Goal: Book appointment/travel/reservation

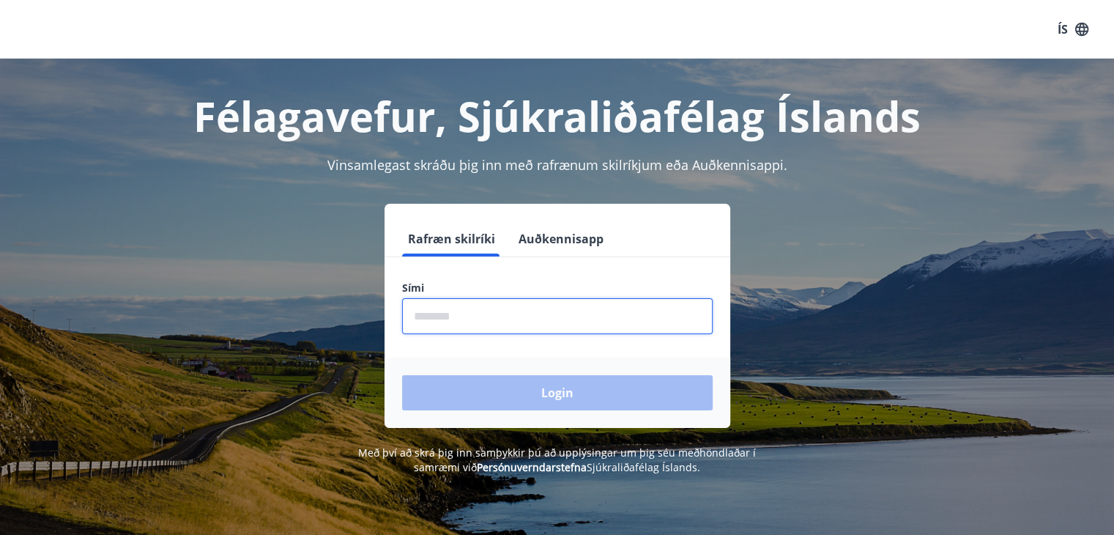
click at [543, 315] on input "phone" at bounding box center [557, 316] width 310 height 36
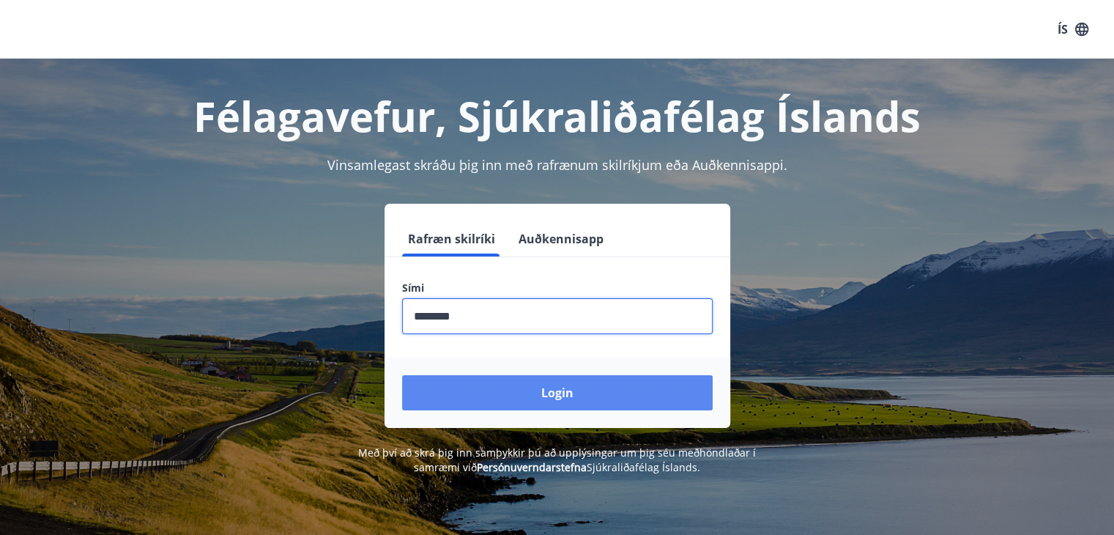
type input "********"
click at [548, 393] on button "Login" at bounding box center [557, 392] width 310 height 35
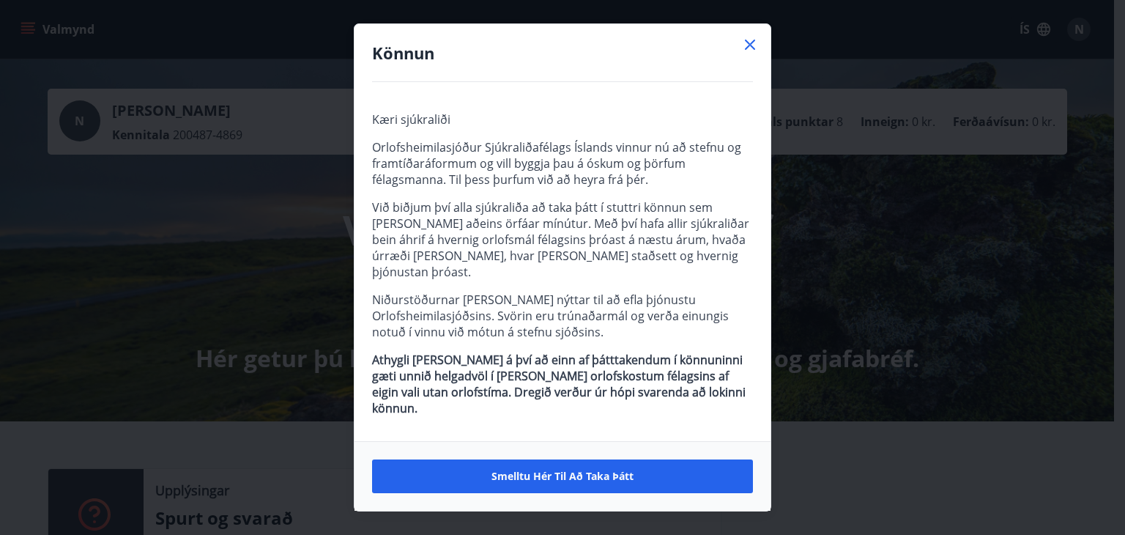
click at [284, 295] on div "Könnun Kæri sjúkraliði Orlofsheimilasjóður Sjúkraliðafélags Íslands vinnur nú a…" at bounding box center [562, 267] width 1125 height 535
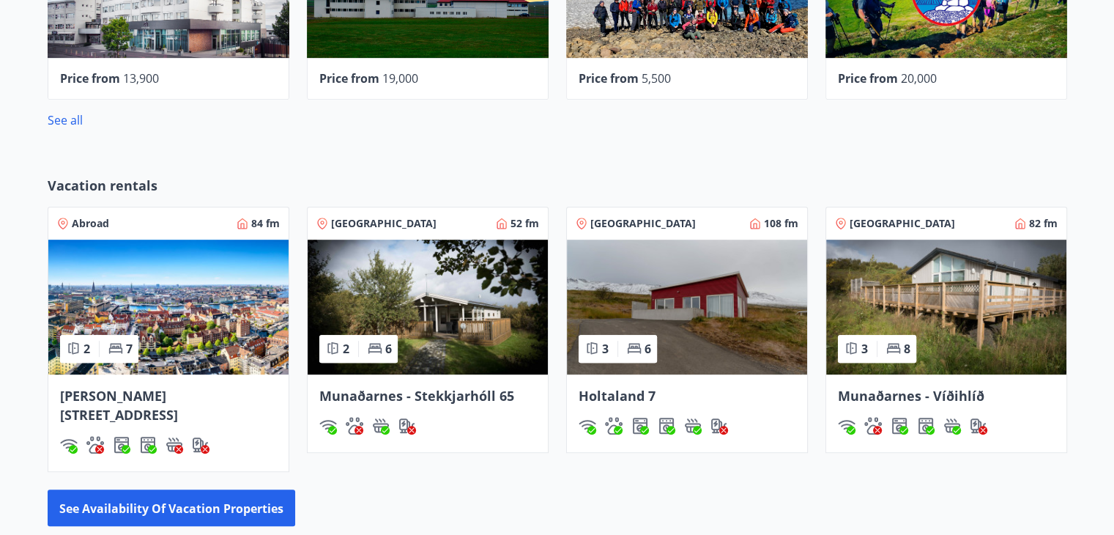
scroll to position [759, 0]
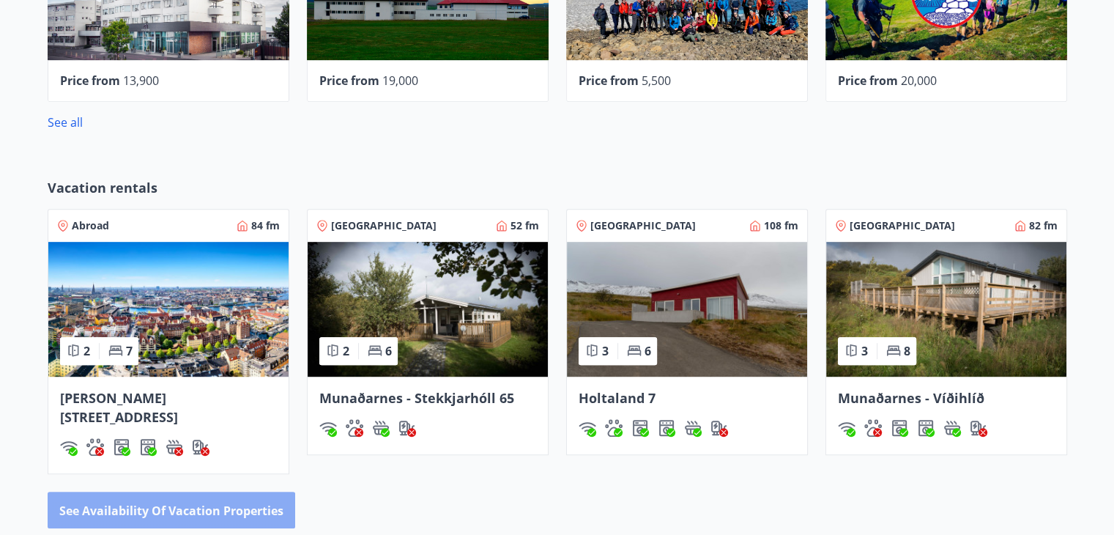
click at [267, 502] on font "See availability of vacation properties" at bounding box center [171, 510] width 224 height 16
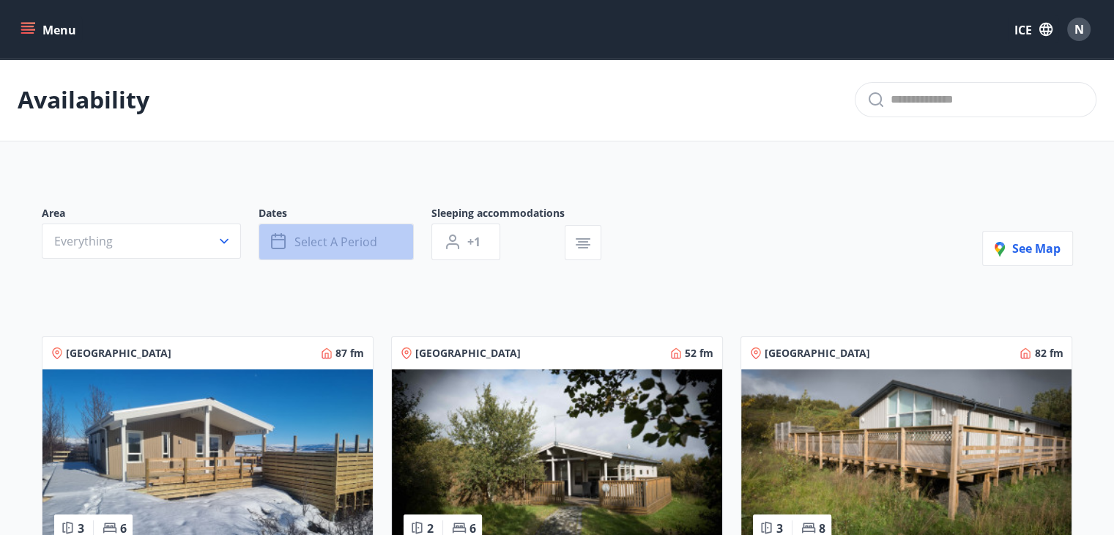
click at [284, 245] on icon "button" at bounding box center [278, 241] width 15 height 15
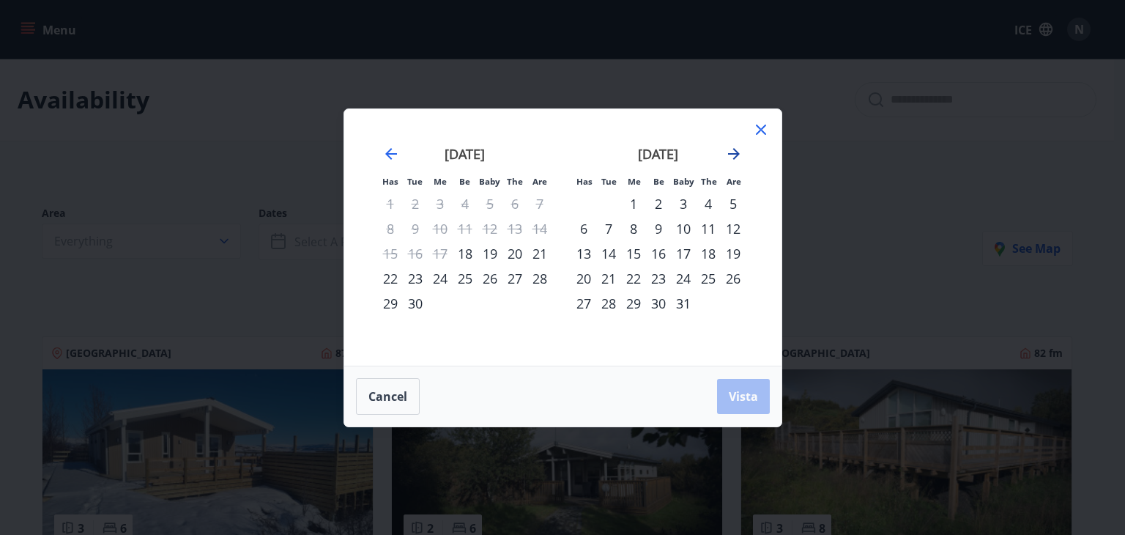
click at [737, 154] on icon "Move forward to switch to the next month." at bounding box center [734, 154] width 12 height 12
click at [735, 252] on div "21" at bounding box center [733, 253] width 25 height 25
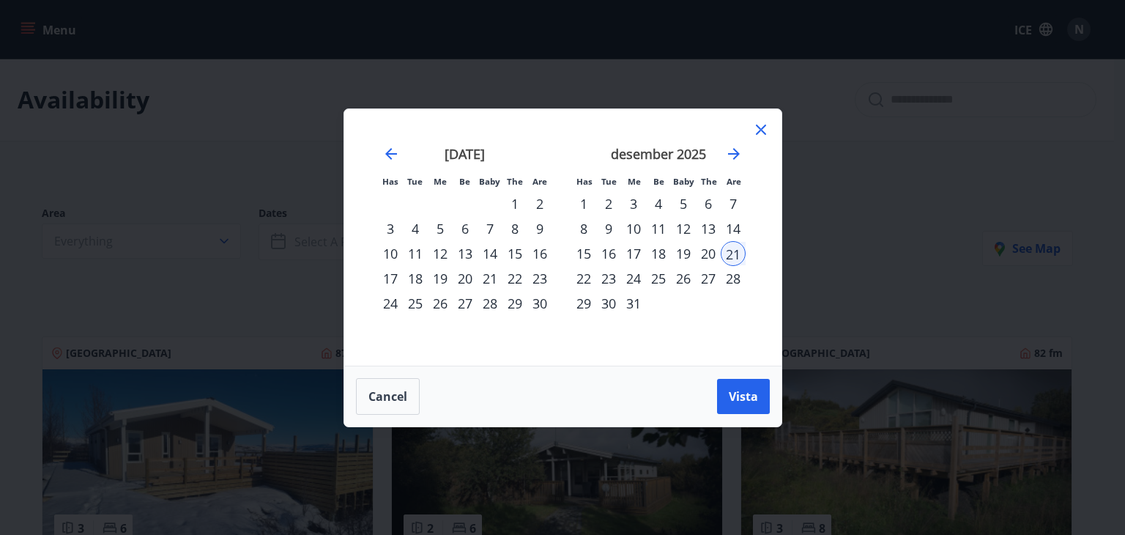
click at [729, 276] on div "28" at bounding box center [733, 278] width 25 height 25
click at [743, 390] on font "Vista" at bounding box center [743, 396] width 29 height 16
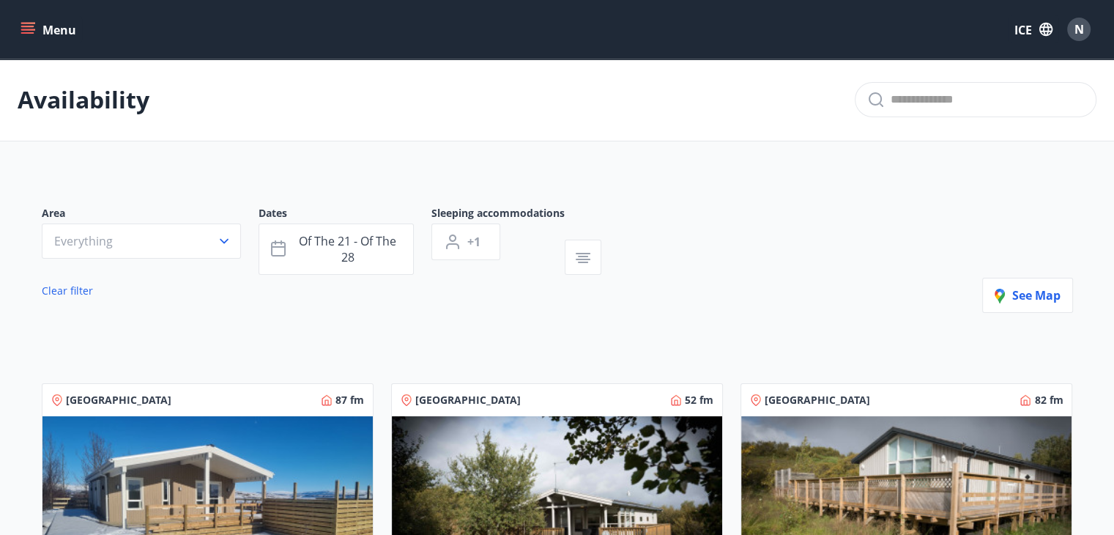
click at [521, 250] on div "Sleeping accommodations +1" at bounding box center [497, 240] width 133 height 69
click at [483, 244] on button "+1" at bounding box center [465, 241] width 69 height 37
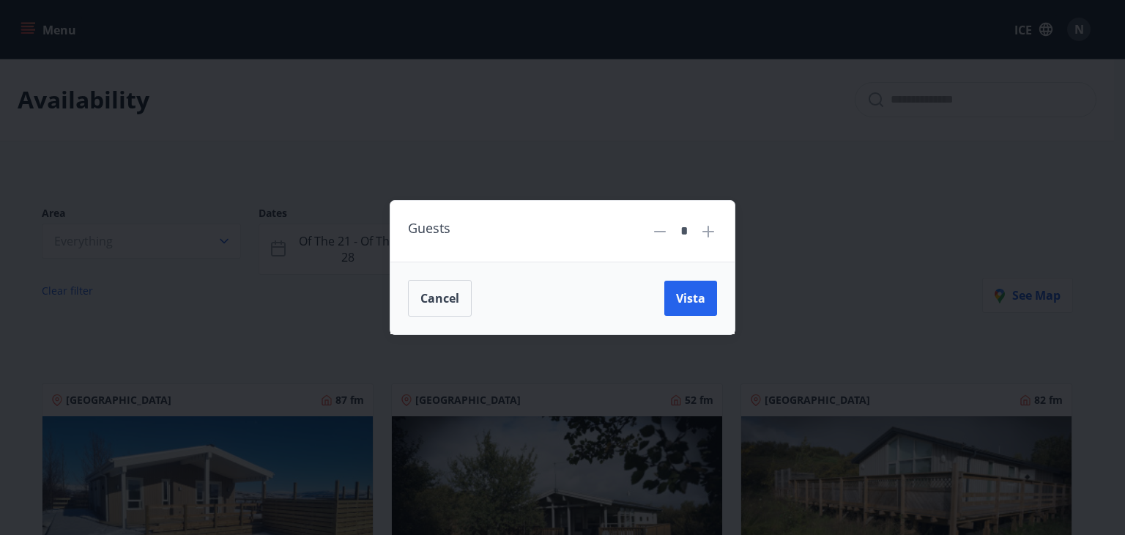
click at [712, 233] on icon at bounding box center [708, 232] width 18 height 18
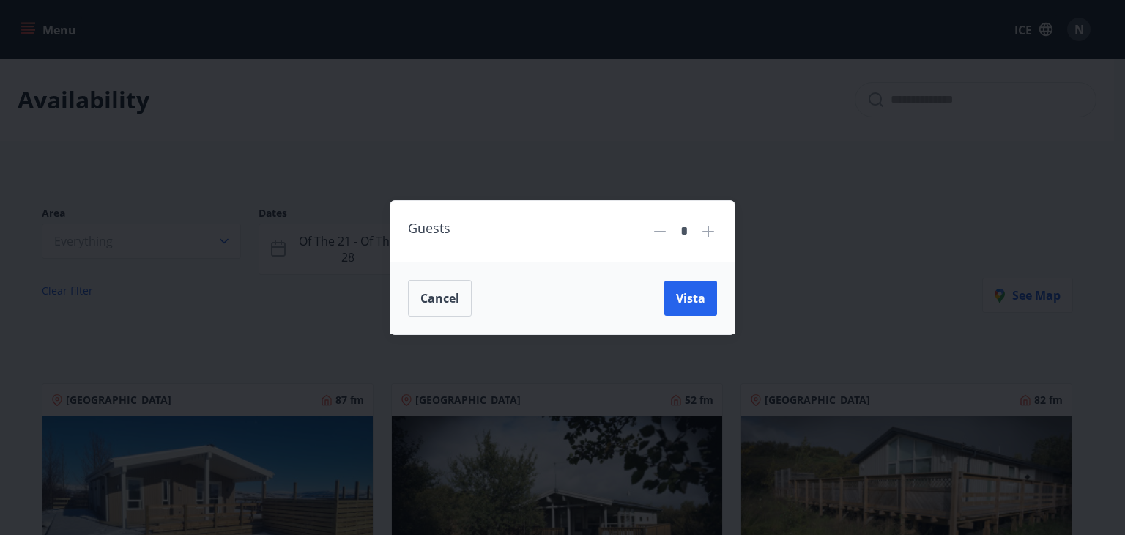
click at [712, 233] on icon at bounding box center [708, 232] width 18 height 18
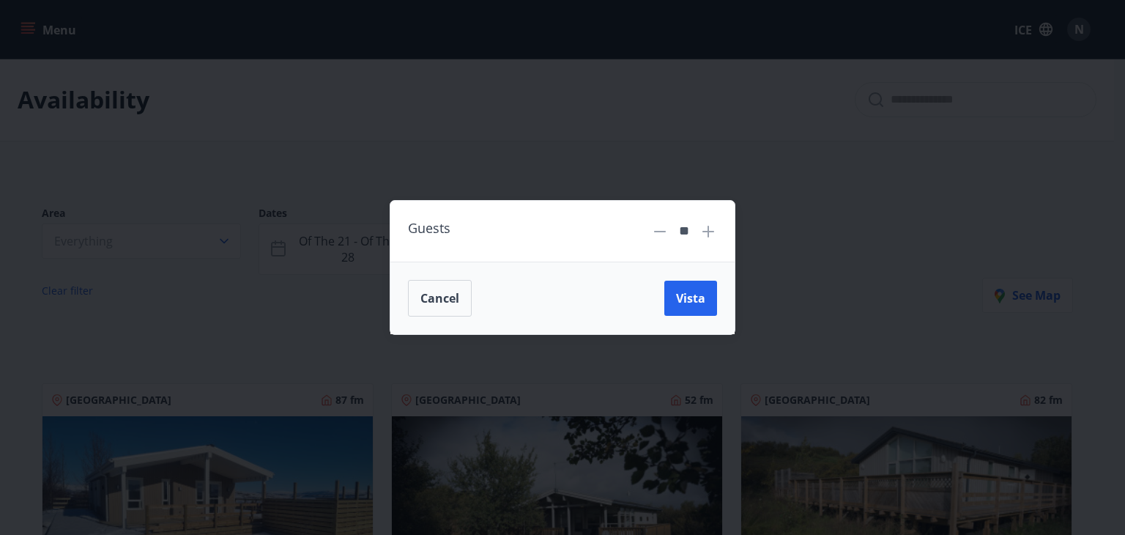
click at [712, 233] on icon at bounding box center [708, 232] width 18 height 18
click at [681, 301] on span "Vista" at bounding box center [690, 298] width 29 height 16
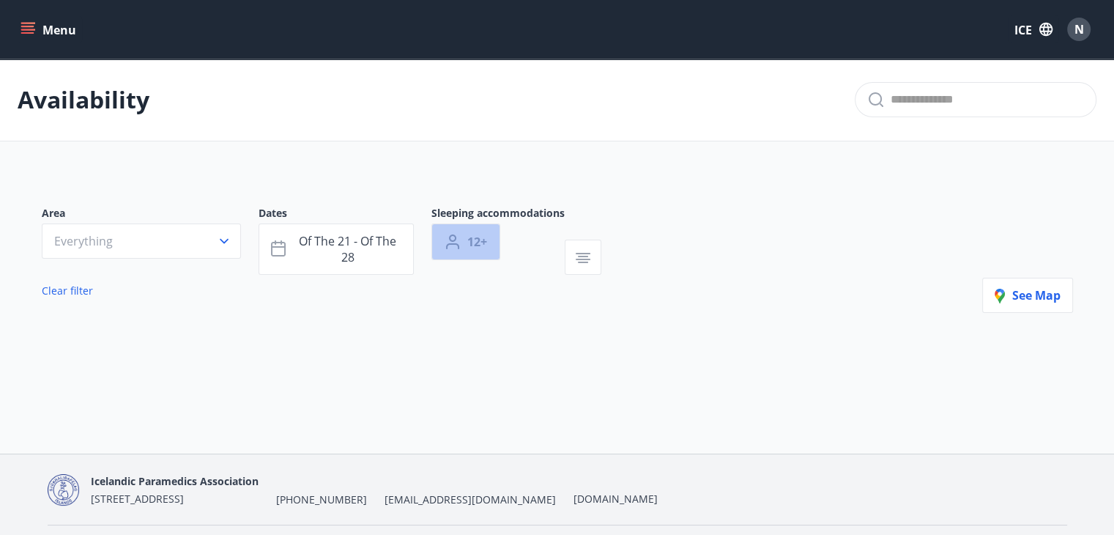
click at [484, 245] on span "12+" at bounding box center [477, 242] width 20 height 16
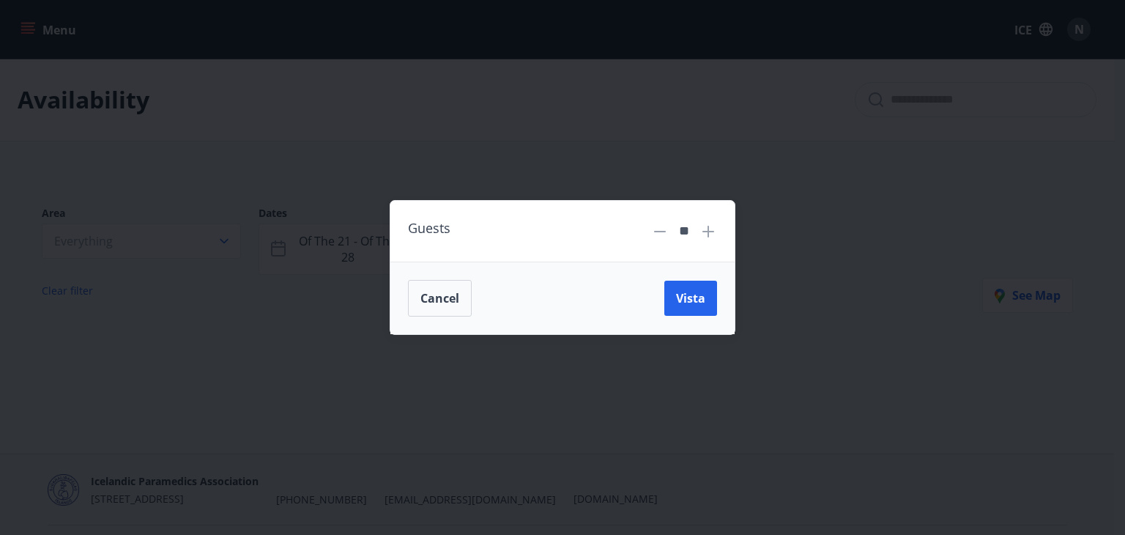
click at [707, 231] on icon at bounding box center [707, 231] width 1 height 1
click at [663, 235] on icon at bounding box center [660, 232] width 18 height 18
click at [665, 231] on icon at bounding box center [660, 231] width 12 height 1
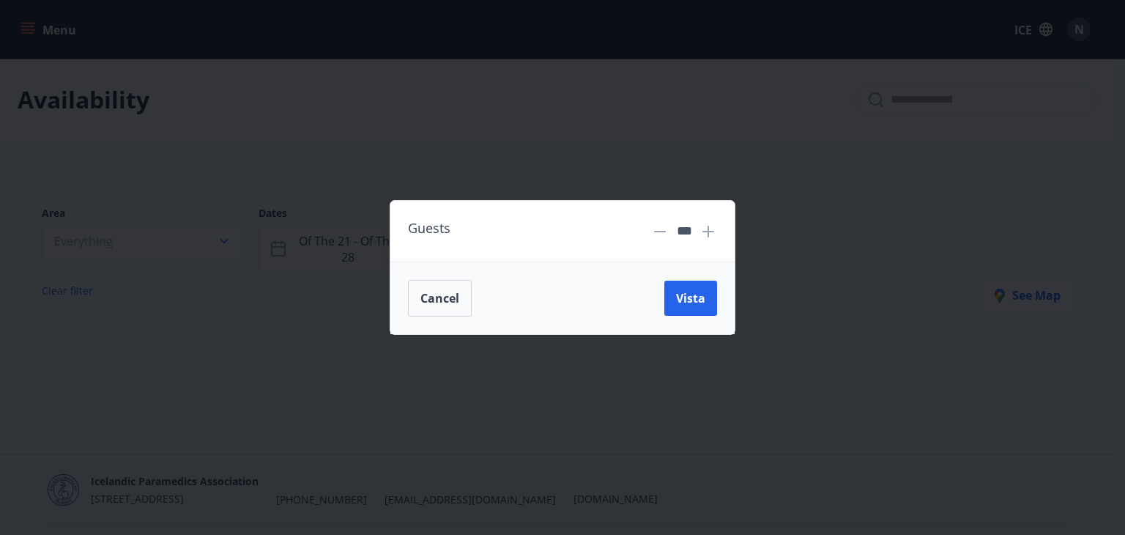
click at [665, 231] on icon at bounding box center [660, 231] width 12 height 1
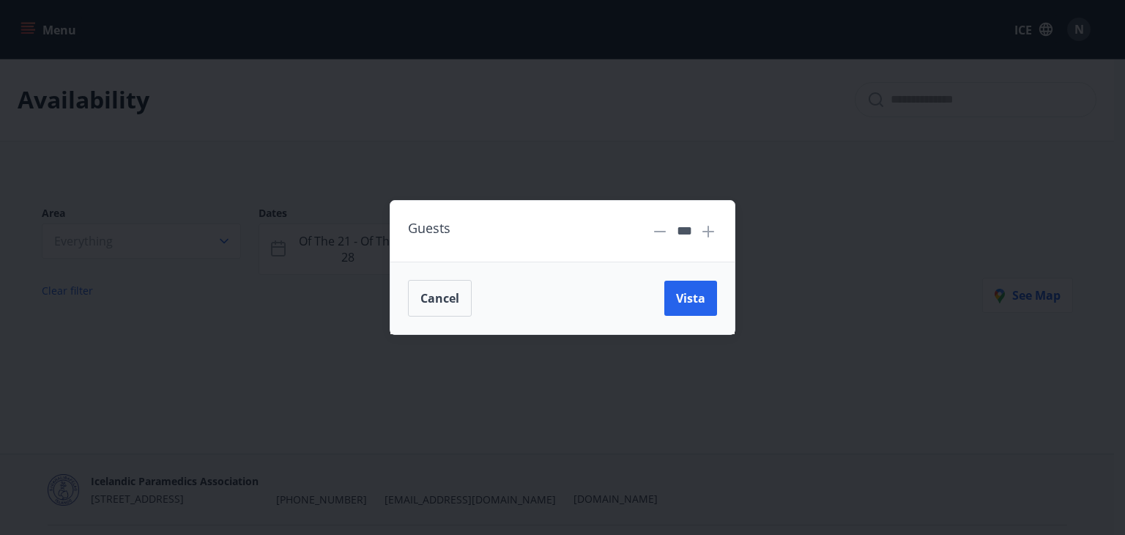
click at [665, 231] on icon at bounding box center [660, 231] width 12 height 1
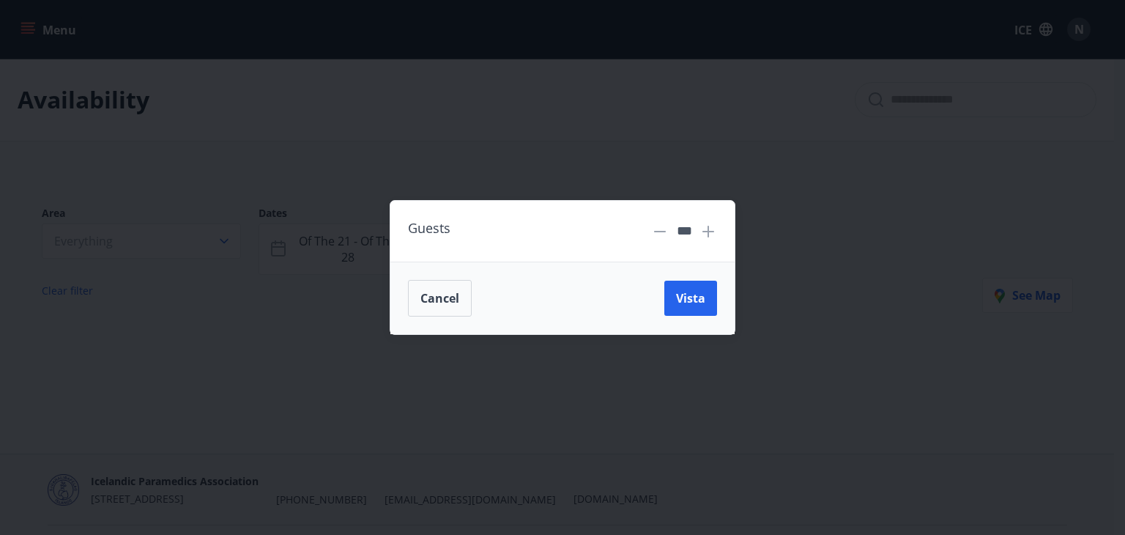
click at [665, 231] on icon at bounding box center [660, 231] width 12 height 1
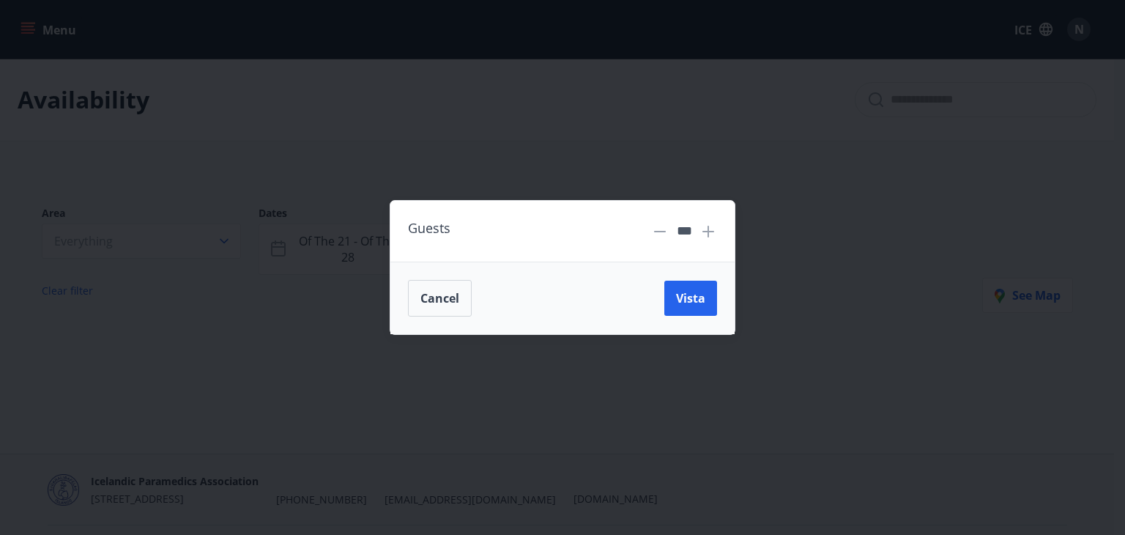
click at [665, 231] on icon at bounding box center [660, 231] width 12 height 1
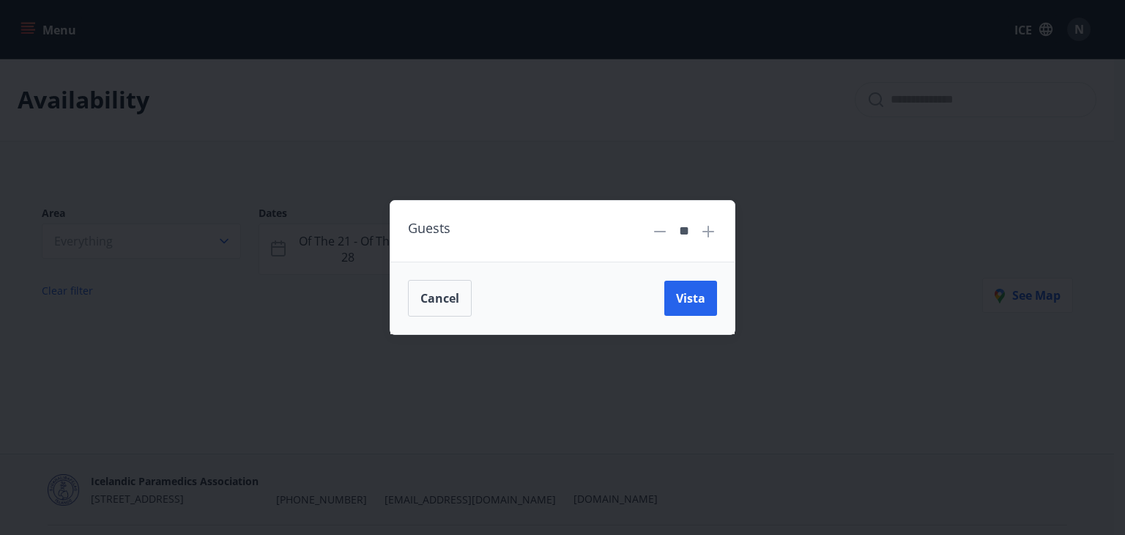
click at [665, 231] on icon at bounding box center [660, 231] width 12 height 1
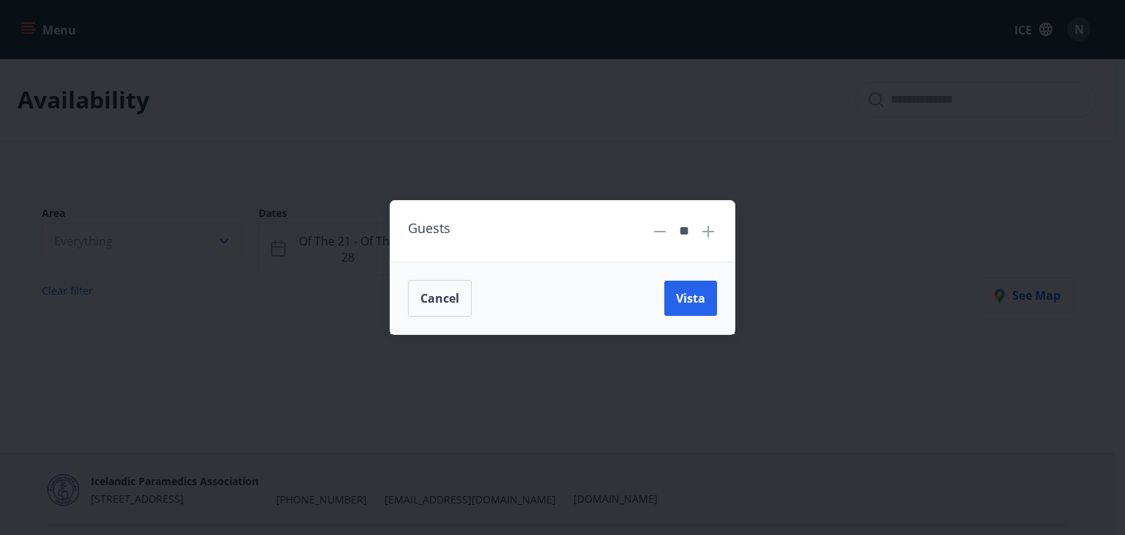
click at [665, 231] on icon at bounding box center [660, 231] width 12 height 1
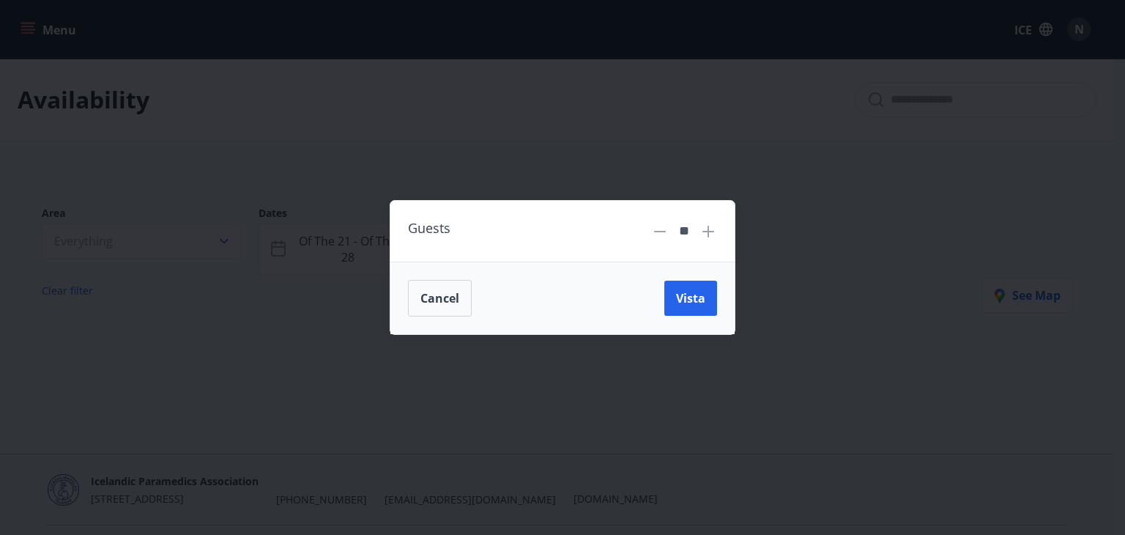
click at [665, 231] on icon at bounding box center [660, 231] width 12 height 1
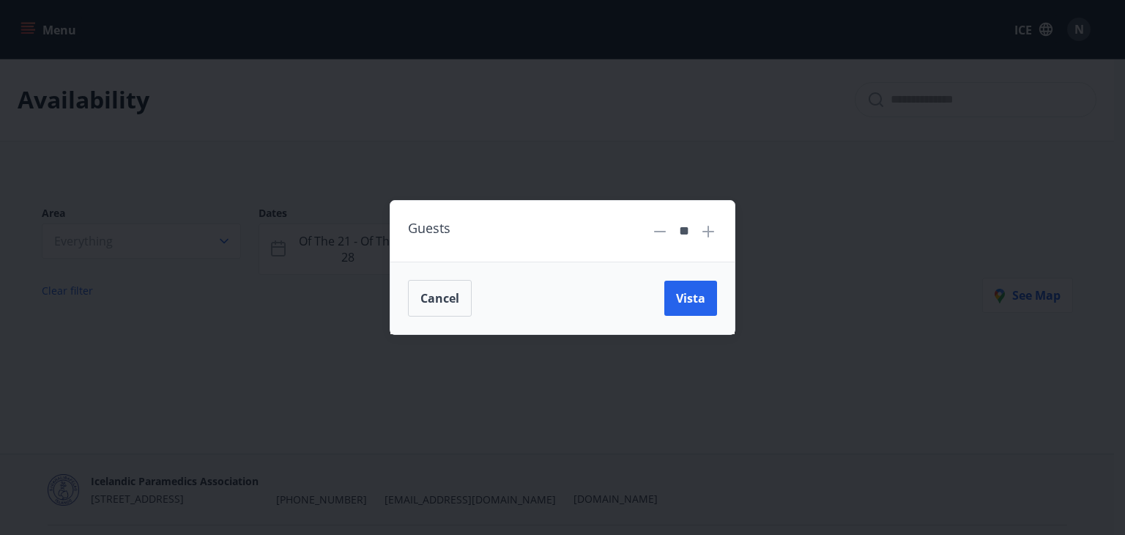
click at [665, 231] on icon at bounding box center [660, 231] width 12 height 1
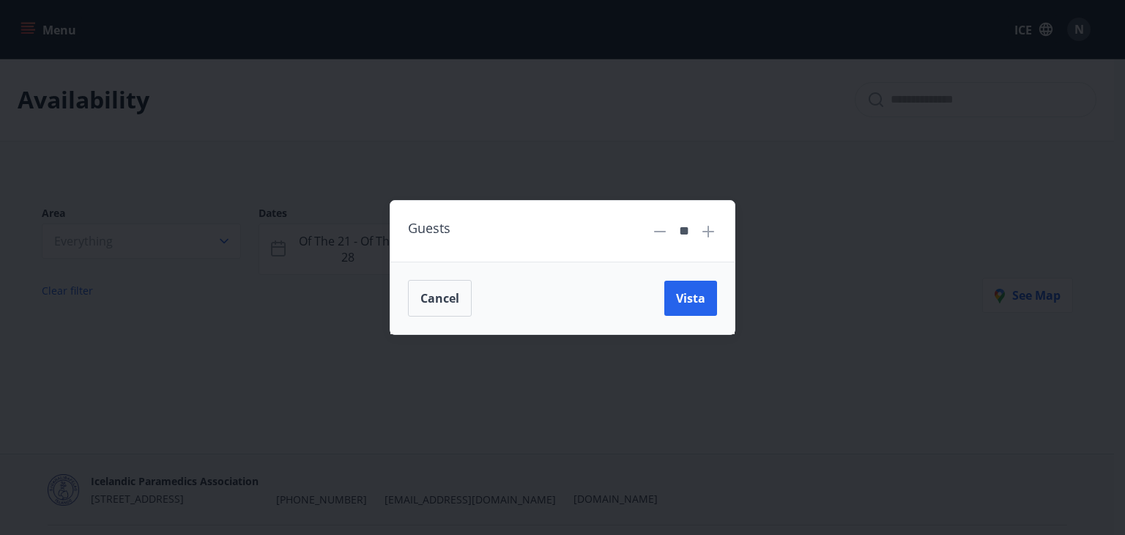
click at [665, 231] on icon at bounding box center [660, 231] width 12 height 1
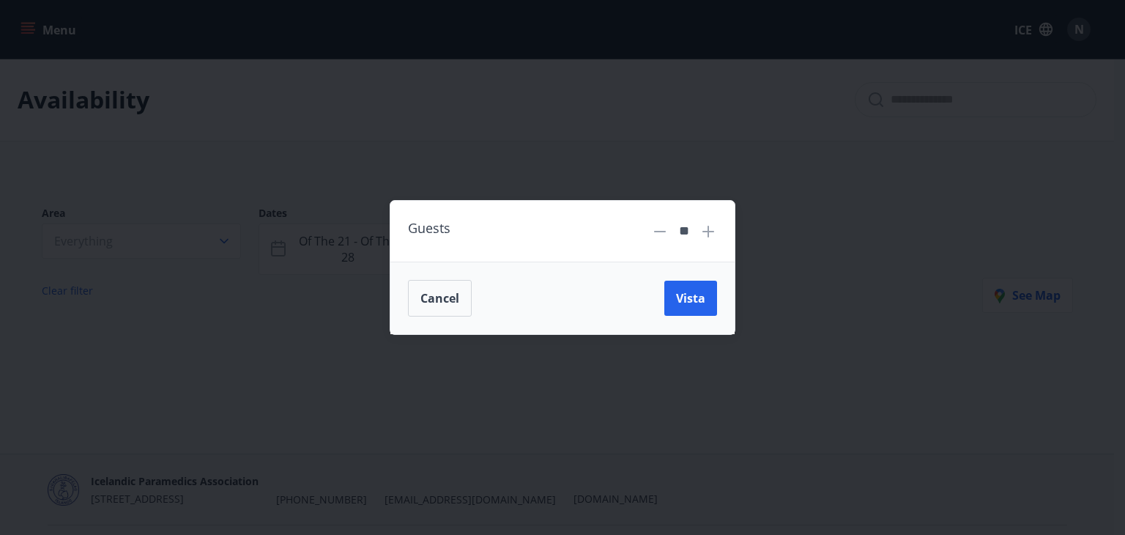
click at [665, 231] on icon at bounding box center [660, 231] width 12 height 1
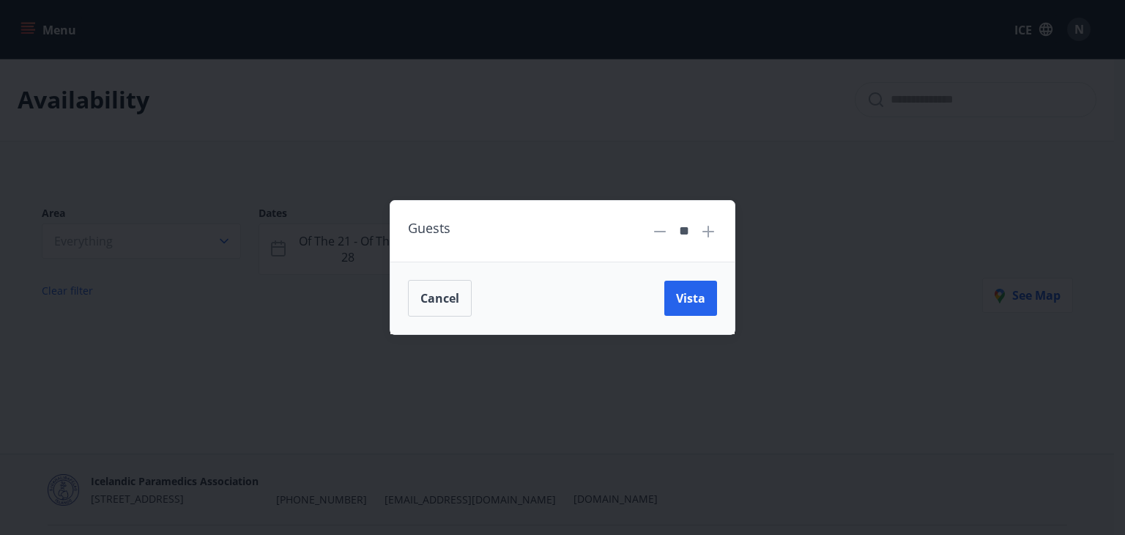
click at [665, 231] on icon at bounding box center [660, 231] width 12 height 1
drag, startPoint x: 665, startPoint y: 231, endPoint x: 660, endPoint y: 240, distance: 10.2
click at [660, 240] on div "**" at bounding box center [684, 231] width 66 height 26
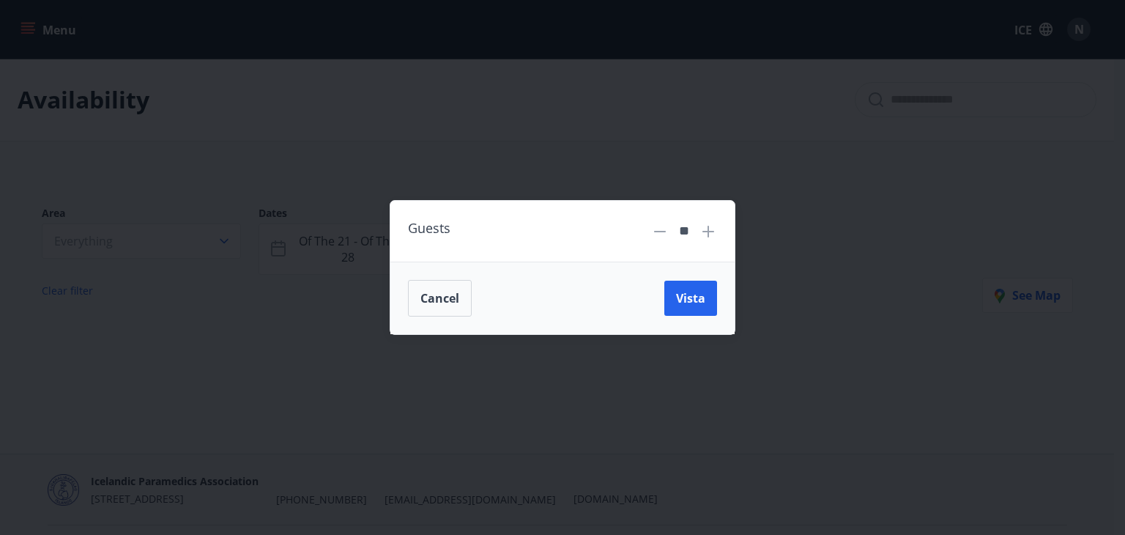
click at [660, 240] on div "**" at bounding box center [684, 231] width 66 height 26
drag, startPoint x: 660, startPoint y: 240, endPoint x: 662, endPoint y: 277, distance: 36.7
click at [662, 277] on div "Guests ** Cancel Vista" at bounding box center [563, 267] width 346 height 135
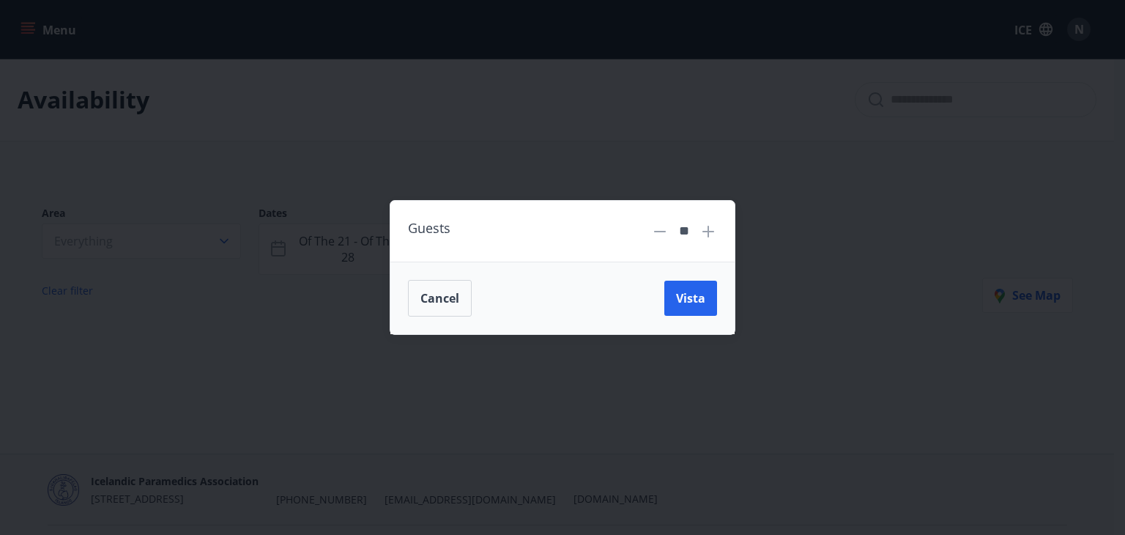
click at [662, 277] on div "Cancel Vista" at bounding box center [562, 297] width 344 height 72
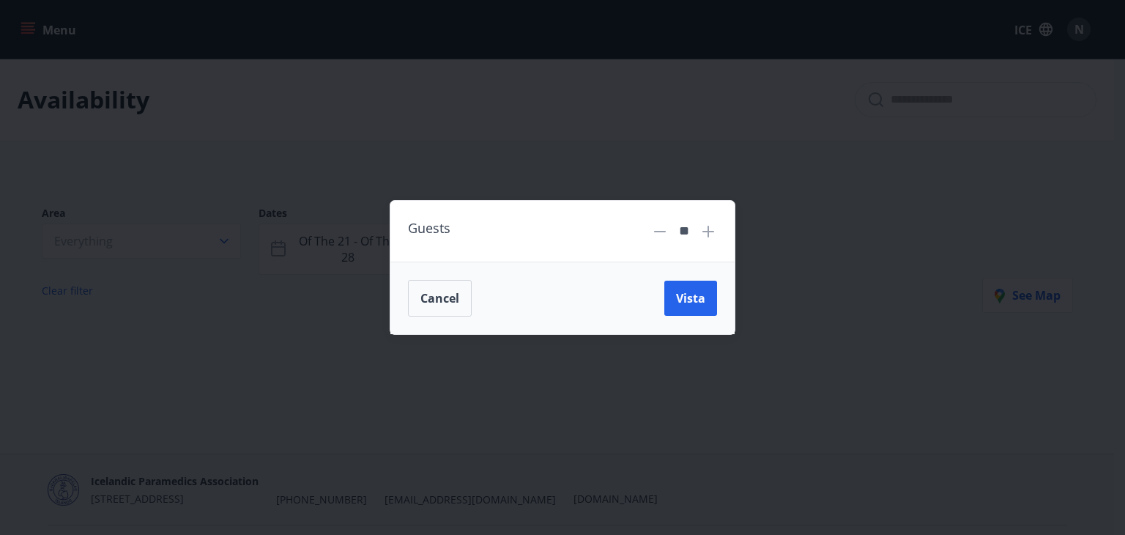
click at [662, 277] on div "Cancel Vista" at bounding box center [562, 297] width 344 height 72
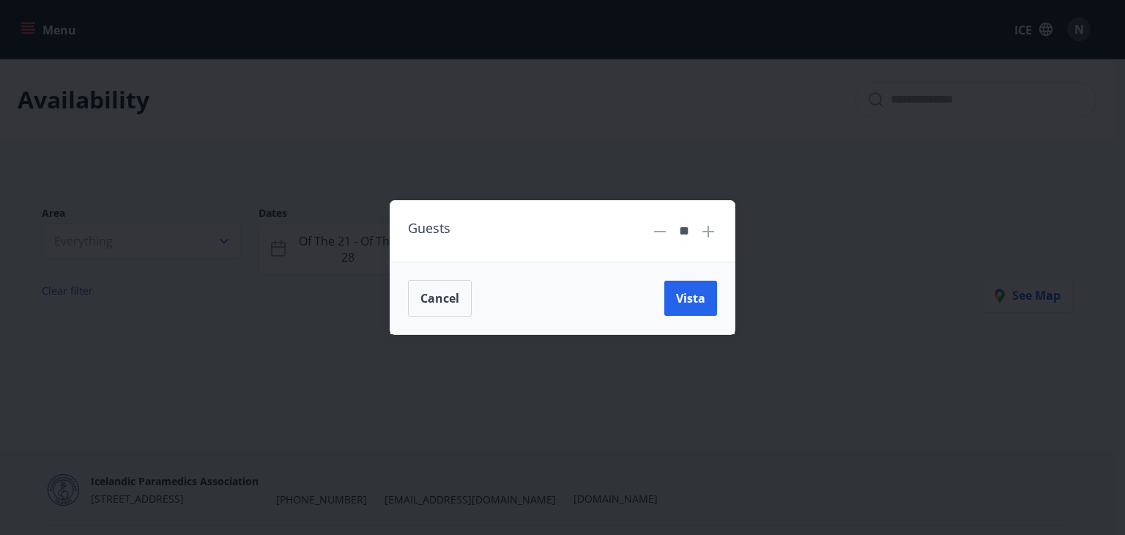
click at [662, 277] on div "Cancel Vista" at bounding box center [562, 297] width 344 height 72
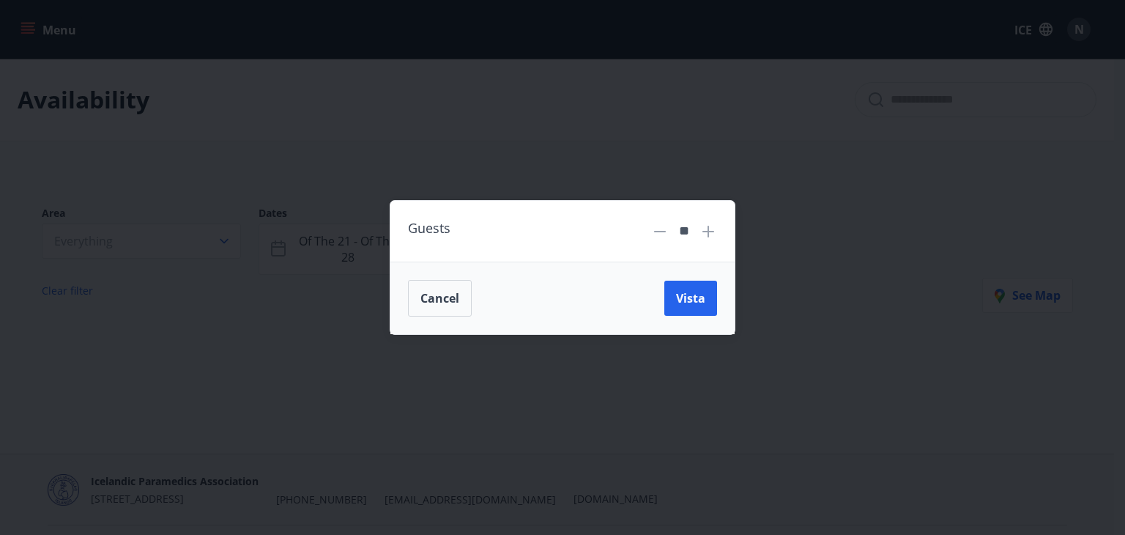
click at [662, 277] on div "Cancel Vista" at bounding box center [562, 297] width 344 height 72
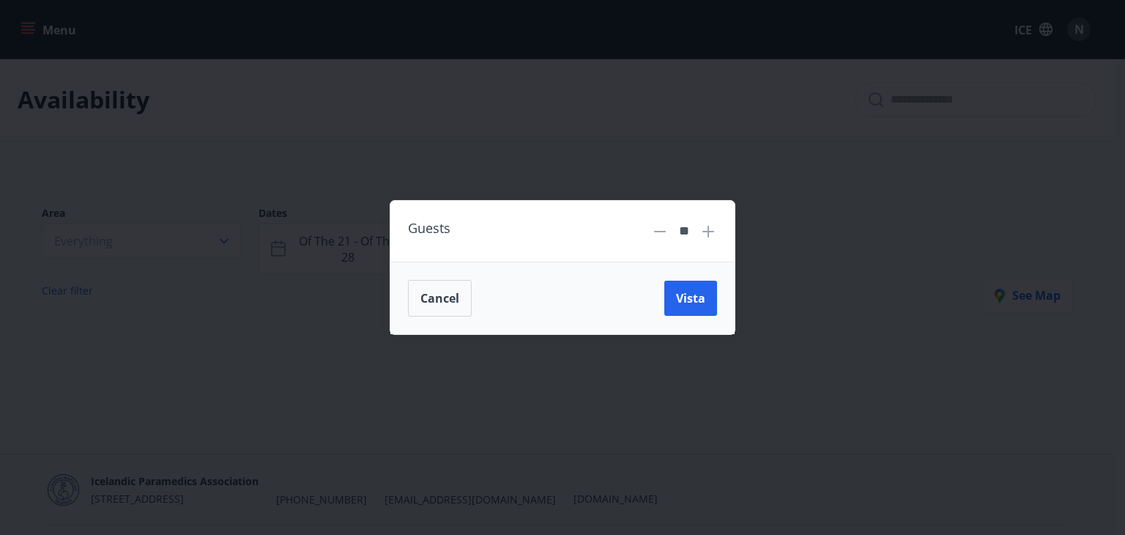
click at [662, 277] on div "Cancel Vista" at bounding box center [562, 297] width 344 height 72
drag, startPoint x: 662, startPoint y: 277, endPoint x: 677, endPoint y: 233, distance: 46.3
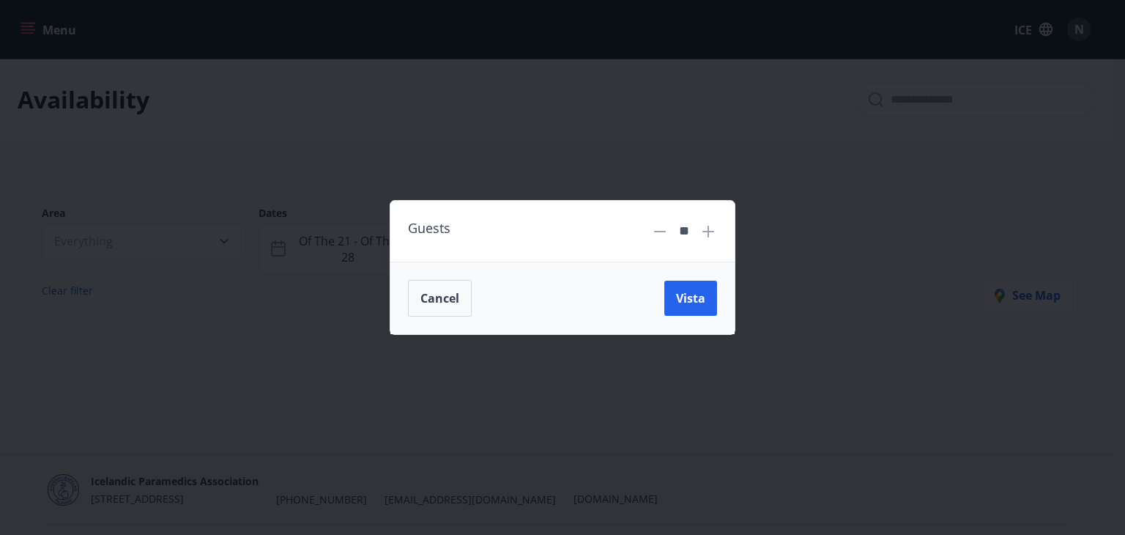
click at [677, 233] on div "Guests ** Cancel Vista" at bounding box center [563, 267] width 346 height 135
click at [677, 233] on input "**" at bounding box center [683, 231] width 19 height 26
click at [675, 305] on button "Vista" at bounding box center [690, 297] width 53 height 35
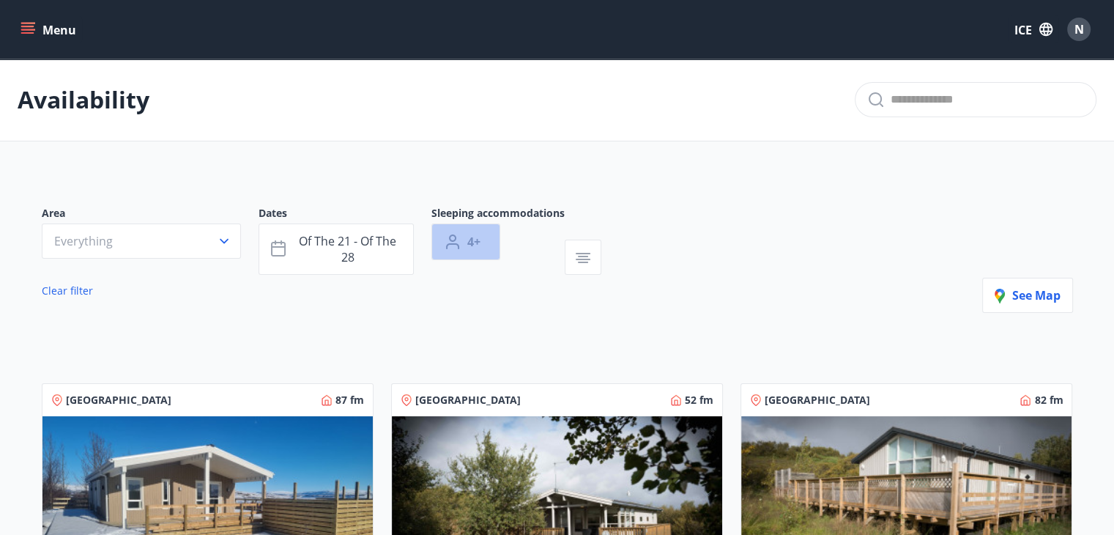
click at [477, 239] on span "4+" at bounding box center [473, 242] width 13 height 16
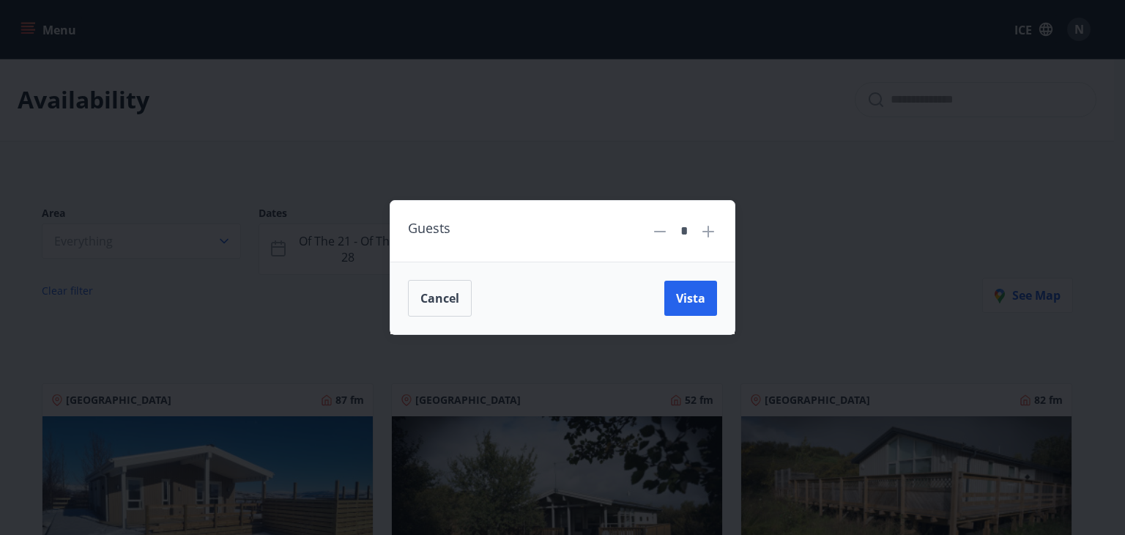
click at [710, 233] on icon at bounding box center [708, 232] width 18 height 18
click at [666, 235] on icon at bounding box center [660, 232] width 18 height 18
click at [663, 232] on icon at bounding box center [660, 232] width 18 height 18
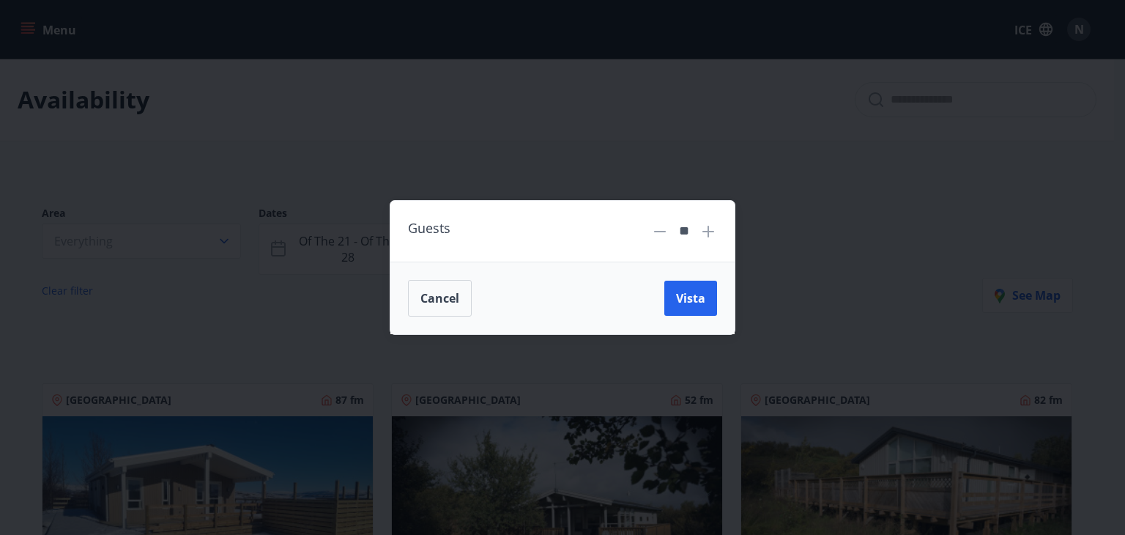
click at [663, 232] on icon at bounding box center [660, 232] width 18 height 18
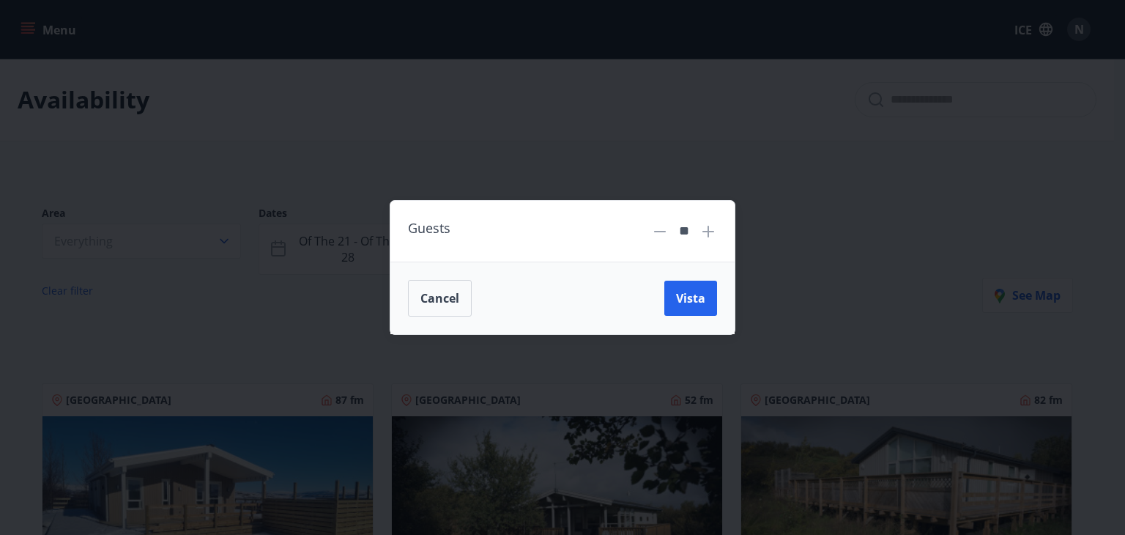
click at [663, 232] on icon at bounding box center [660, 232] width 18 height 18
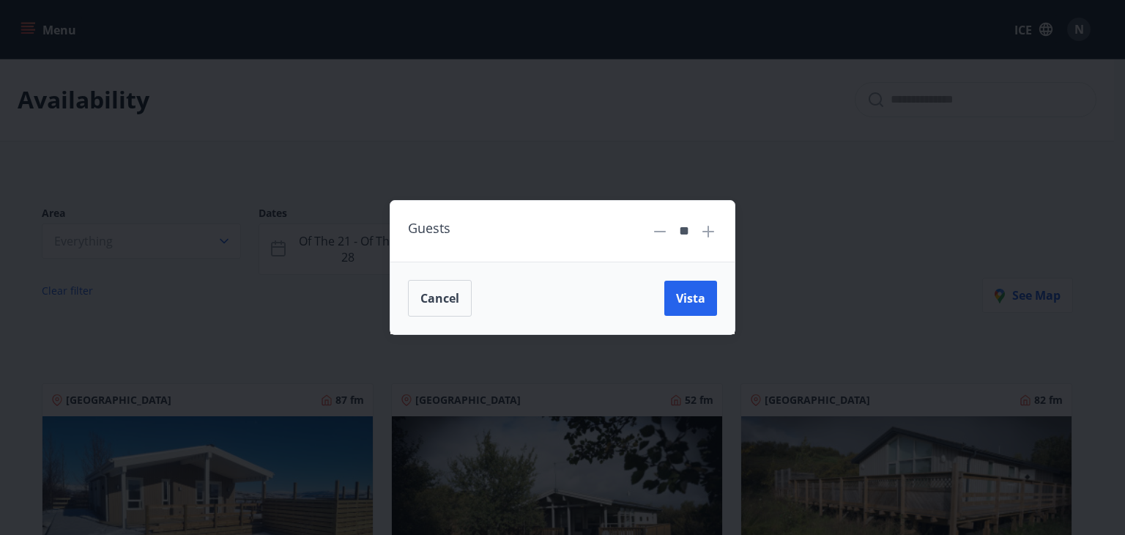
click at [663, 232] on icon at bounding box center [660, 232] width 18 height 18
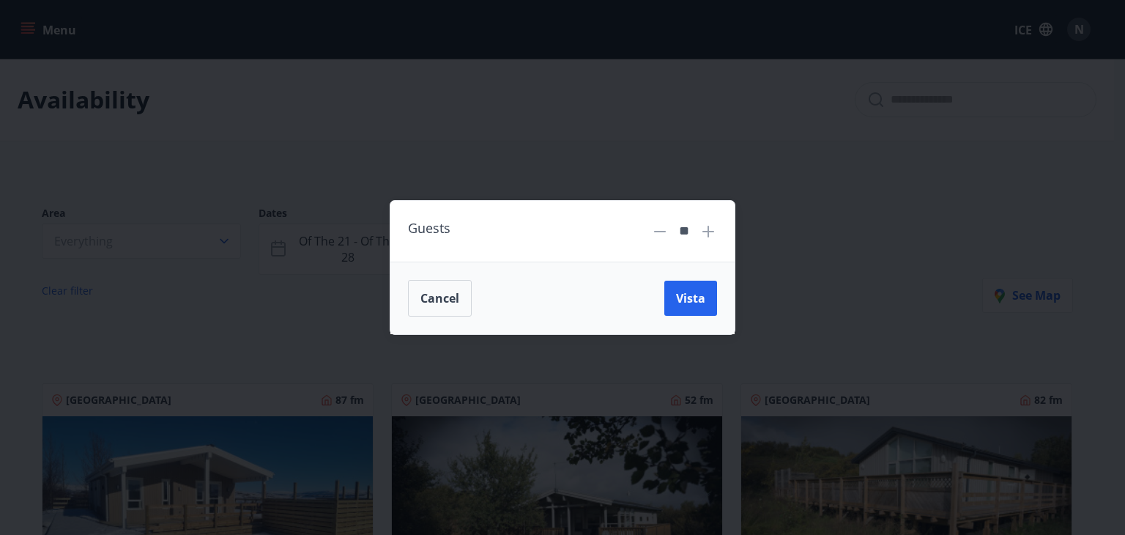
click at [663, 232] on icon at bounding box center [660, 232] width 18 height 18
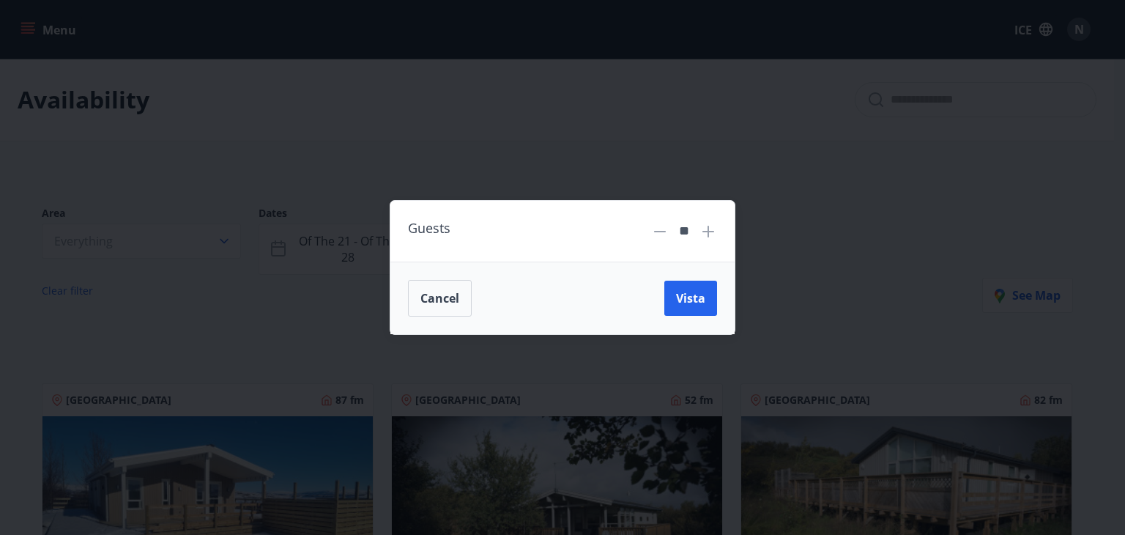
click at [663, 232] on icon at bounding box center [660, 232] width 18 height 18
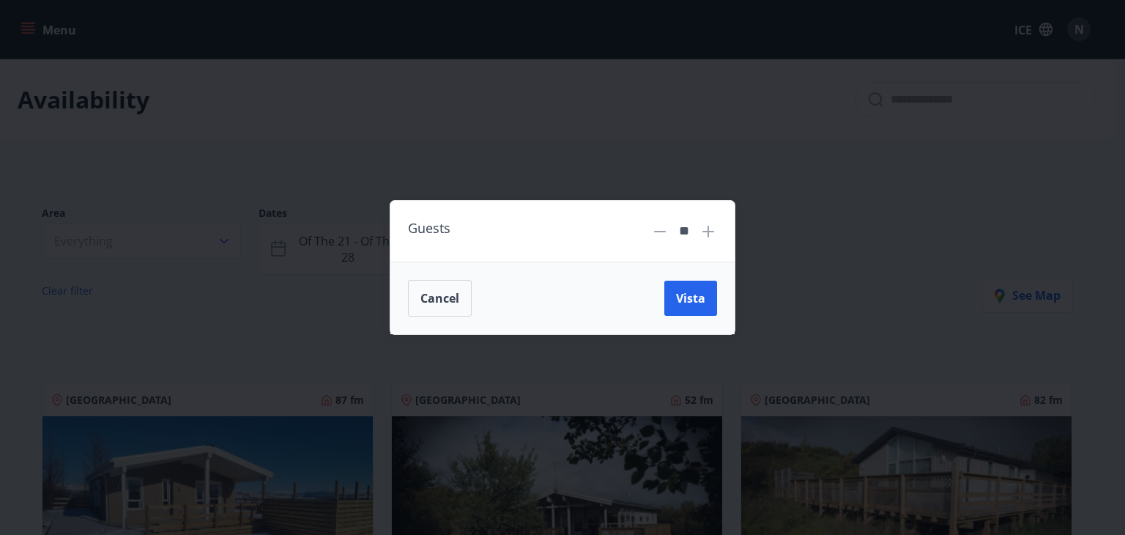
click at [663, 232] on icon at bounding box center [660, 232] width 18 height 18
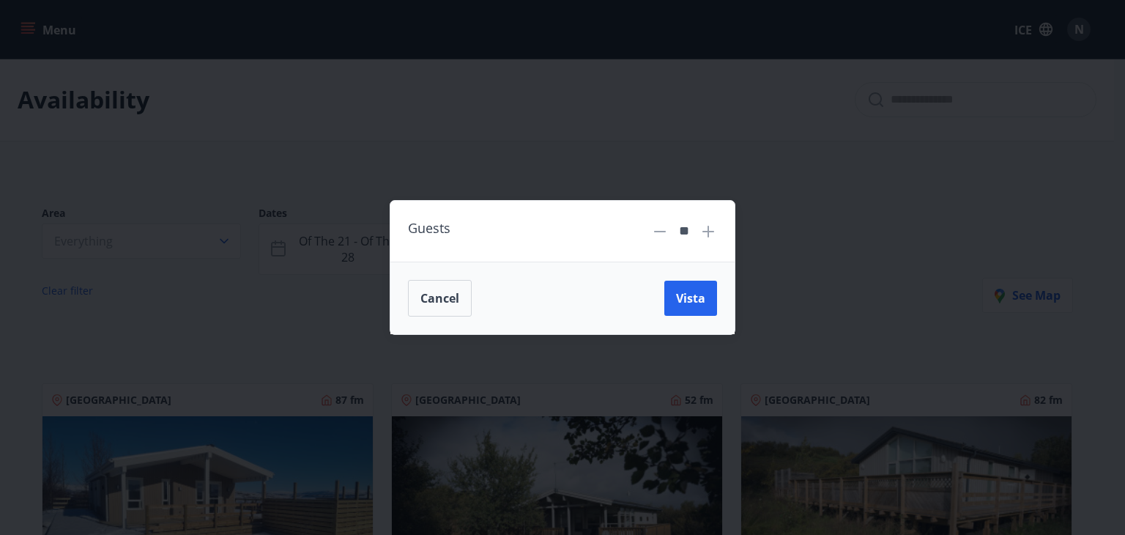
click at [663, 232] on icon at bounding box center [660, 232] width 18 height 18
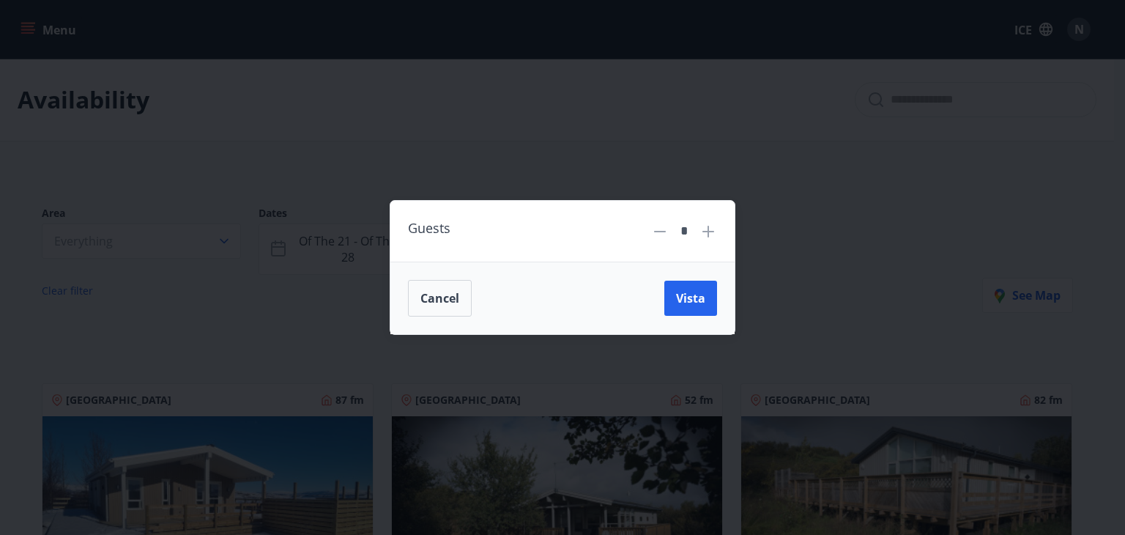
click at [706, 230] on icon at bounding box center [708, 232] width 12 height 12
type input "*"
click at [687, 293] on span "Vista" at bounding box center [690, 298] width 29 height 16
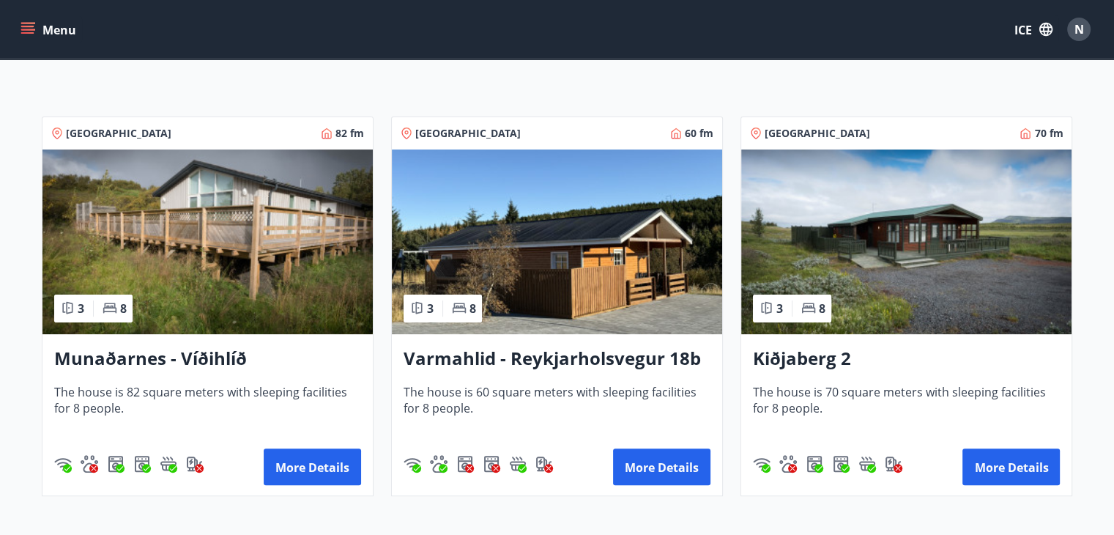
scroll to position [267, 0]
click at [269, 270] on img at bounding box center [207, 241] width 330 height 185
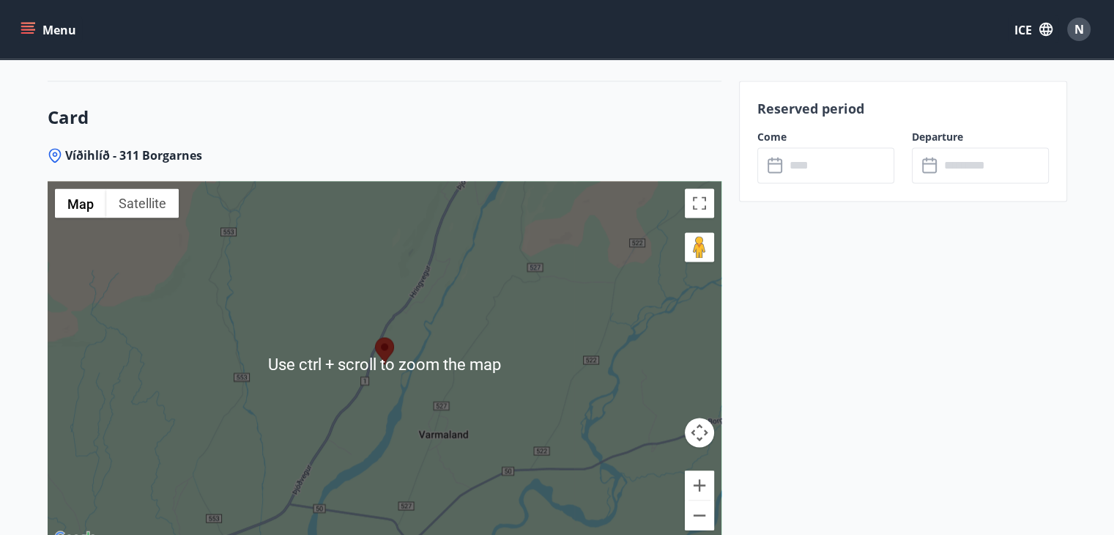
scroll to position [2257, 0]
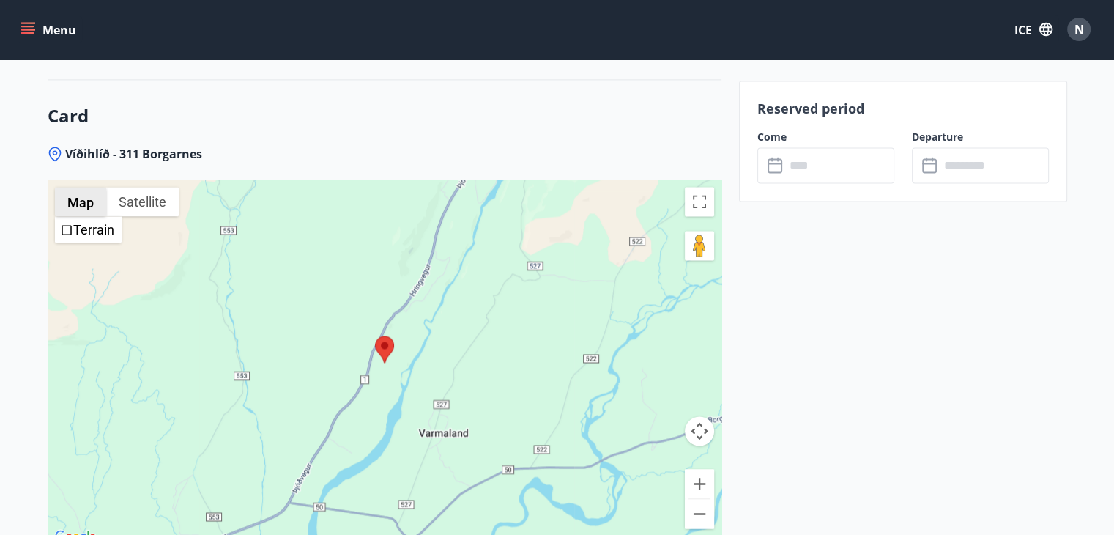
click at [84, 206] on font "Map" at bounding box center [80, 202] width 26 height 15
click at [87, 201] on font "Map" at bounding box center [80, 202] width 26 height 15
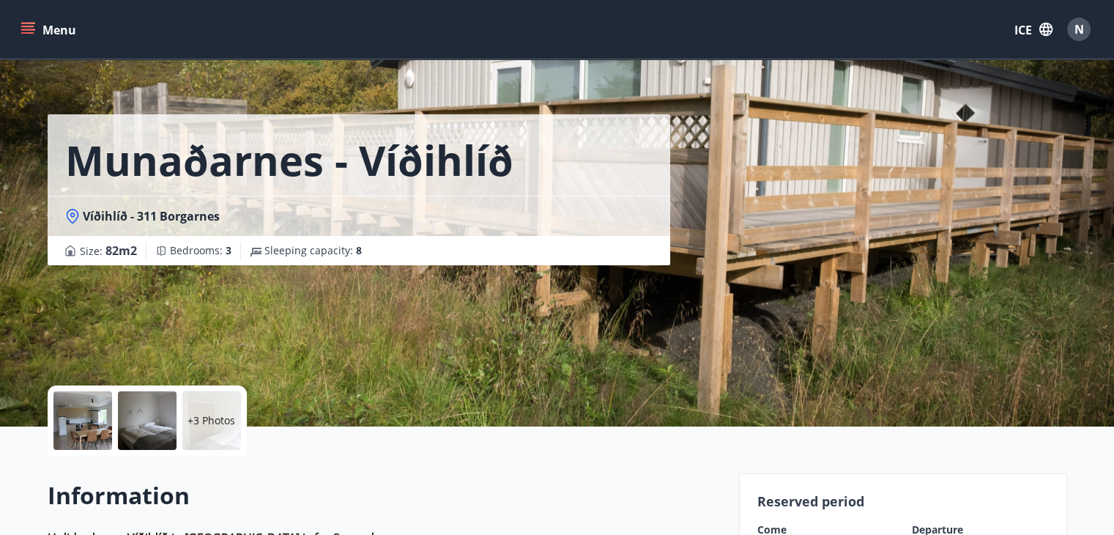
scroll to position [0, 0]
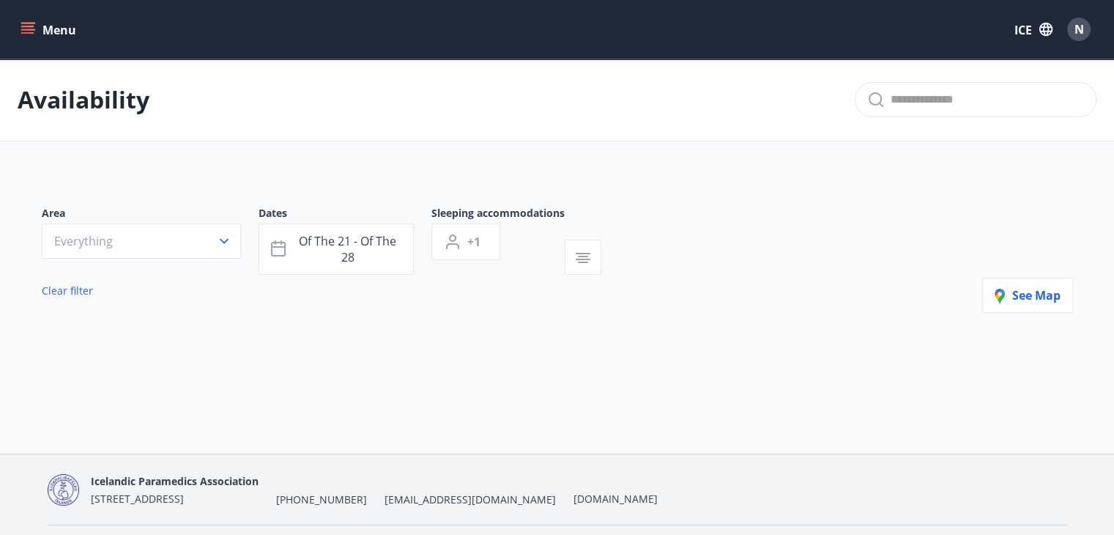
type input "*"
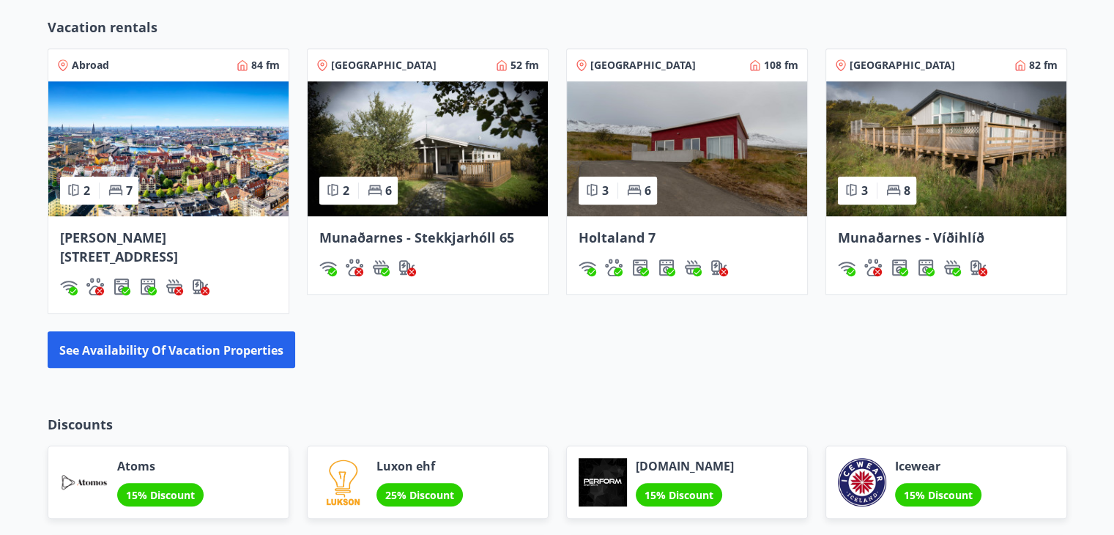
scroll to position [920, 0]
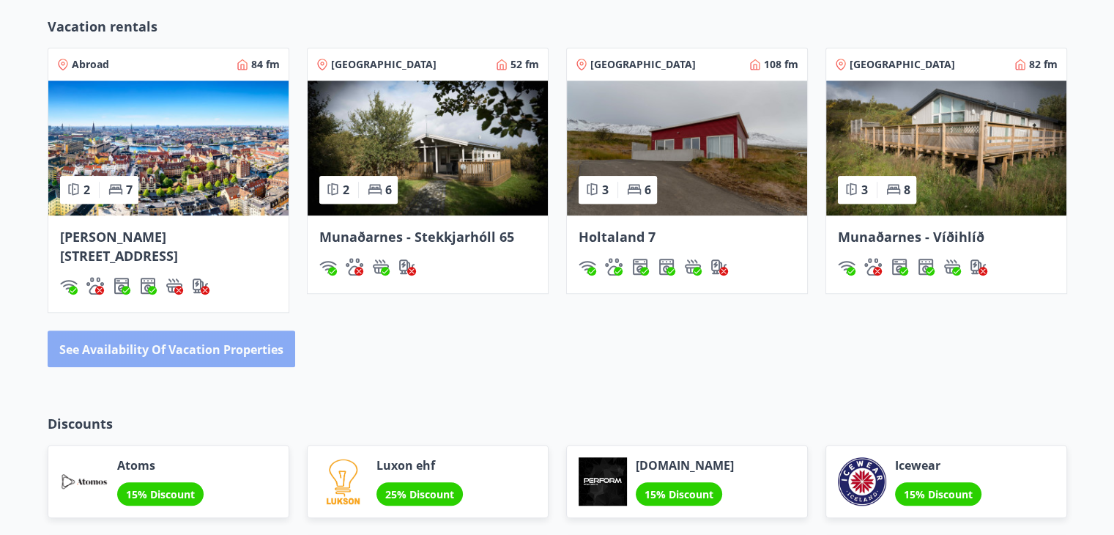
click at [224, 341] on font "See availability of vacation properties" at bounding box center [171, 349] width 224 height 16
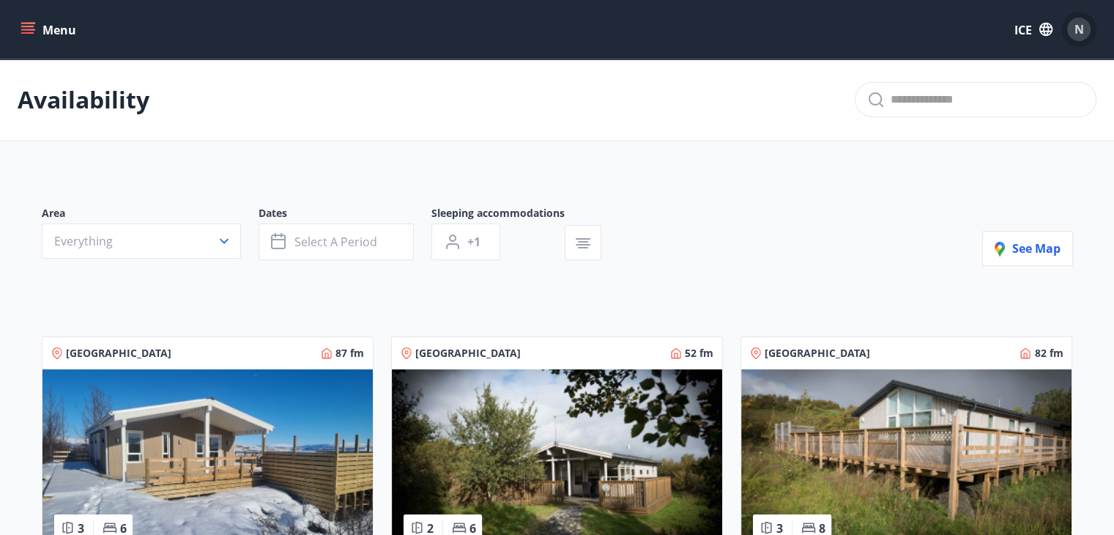
click at [1084, 31] on div "N" at bounding box center [1078, 29] width 23 height 23
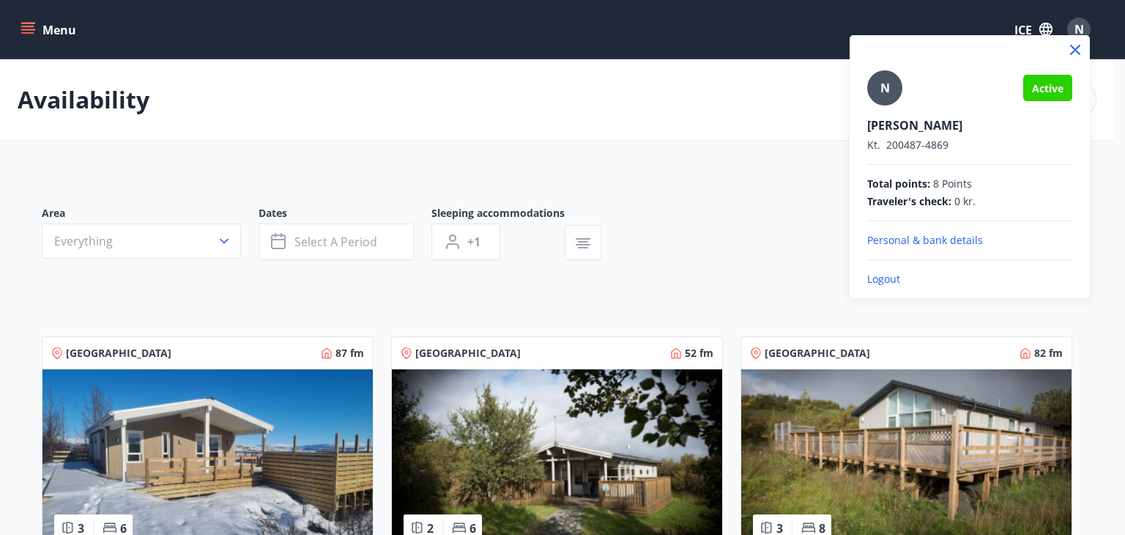
click at [904, 278] on p "Logout" at bounding box center [969, 279] width 205 height 15
